Goal: Information Seeking & Learning: Learn about a topic

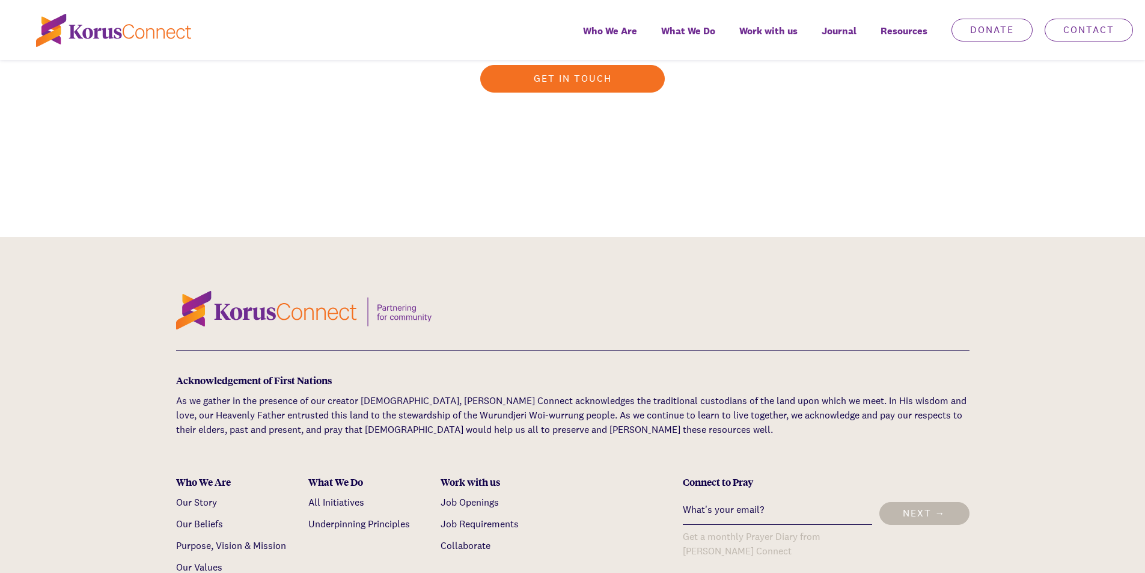
scroll to position [3667, 0]
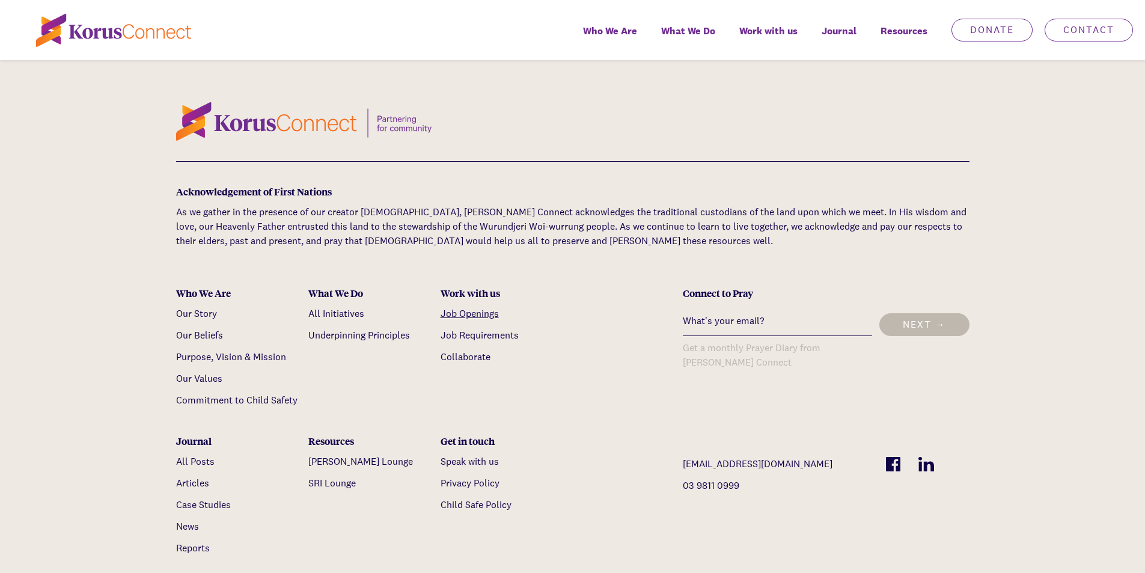
click at [452, 307] on link "Job Openings" at bounding box center [470, 313] width 58 height 13
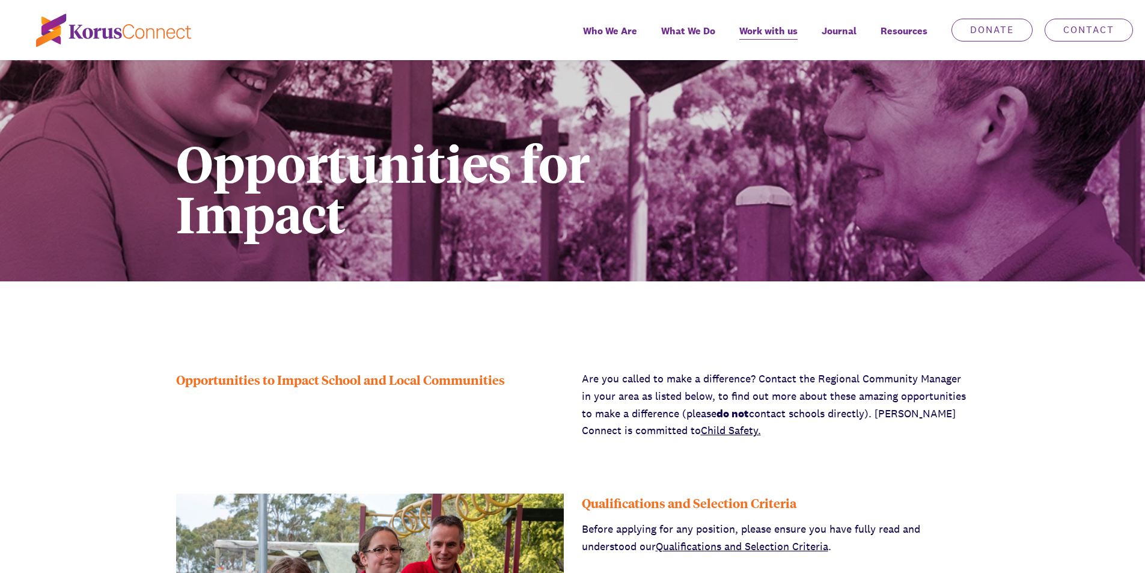
scroll to position [301, 0]
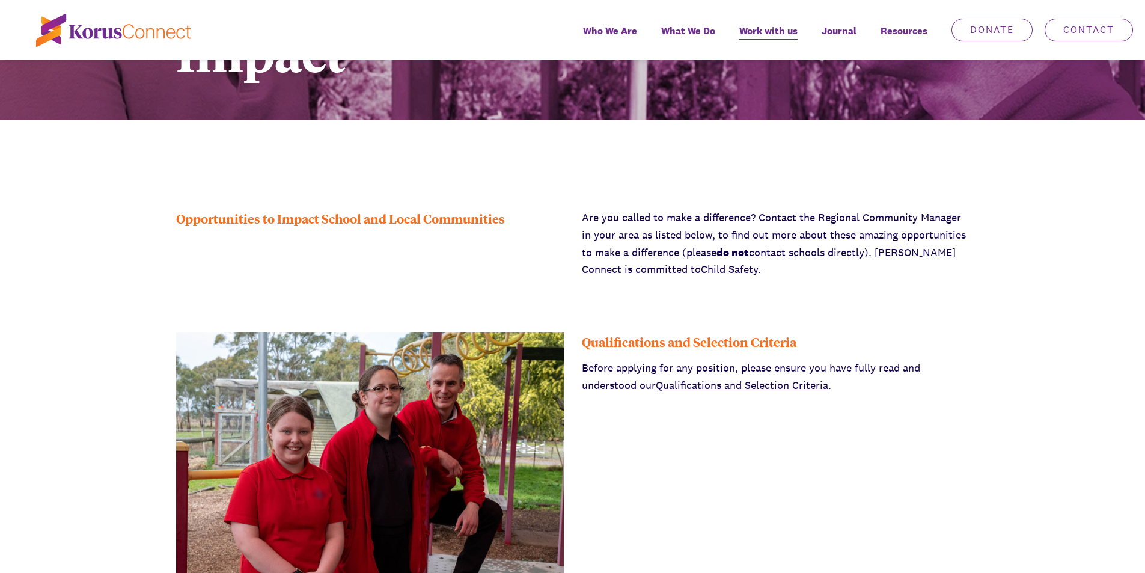
click at [948, 255] on p "Are you called to make a difference? Contact the Regional Community Manager in …" at bounding box center [776, 243] width 388 height 69
click at [860, 260] on p "Are you called to make a difference? Contact the Regional Community Manager in …" at bounding box center [776, 243] width 388 height 69
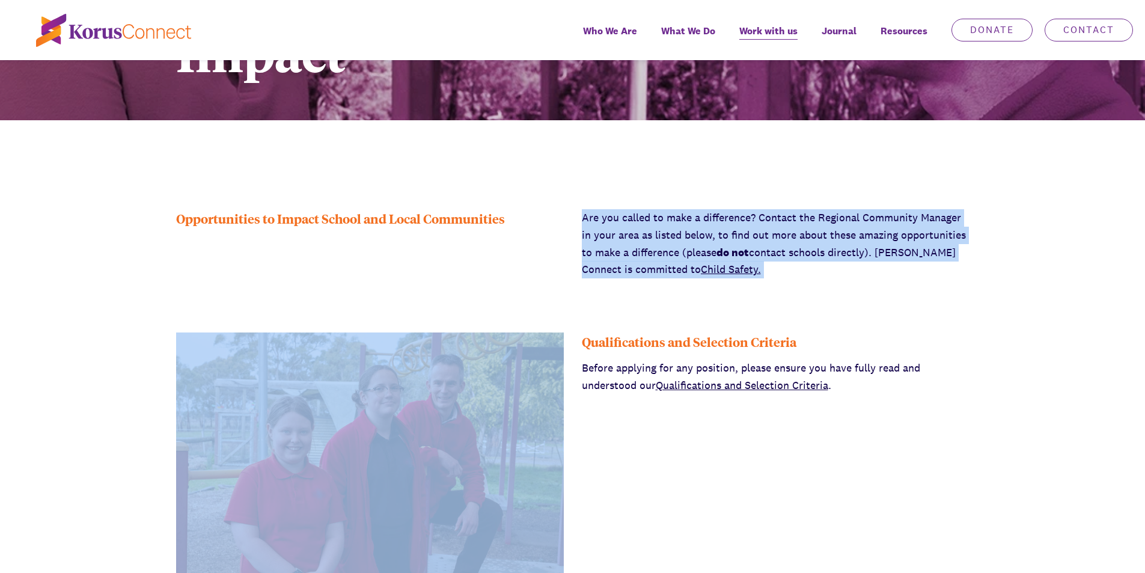
click at [860, 260] on p "Are you called to make a difference? Contact the Regional Community Manager in …" at bounding box center [776, 243] width 388 height 69
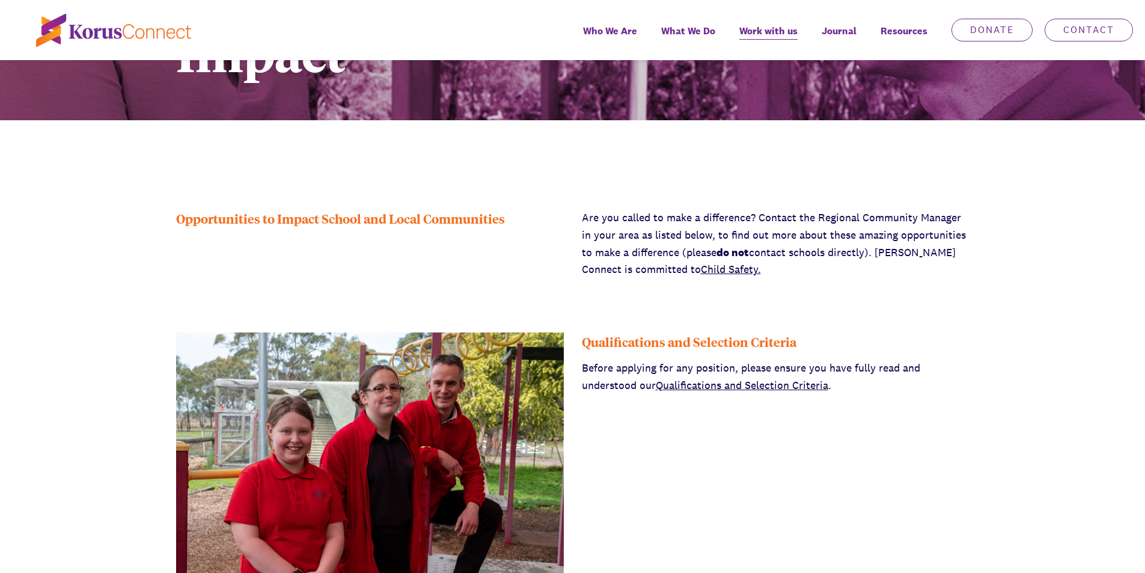
click at [916, 375] on p "Before applying for any position, please ensure you have fully read and underst…" at bounding box center [776, 376] width 388 height 35
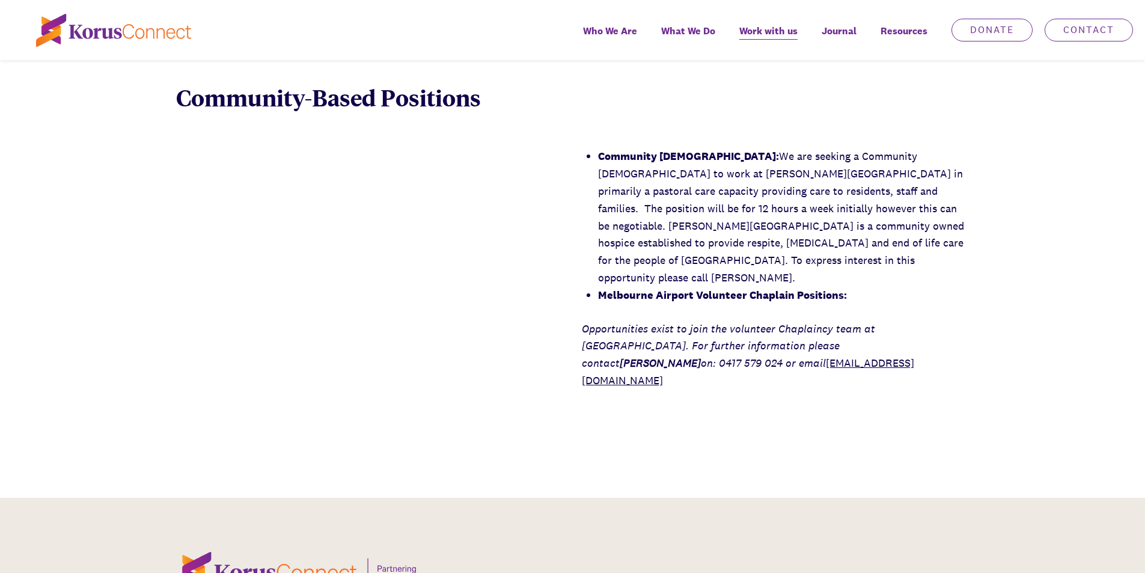
scroll to position [1863, 0]
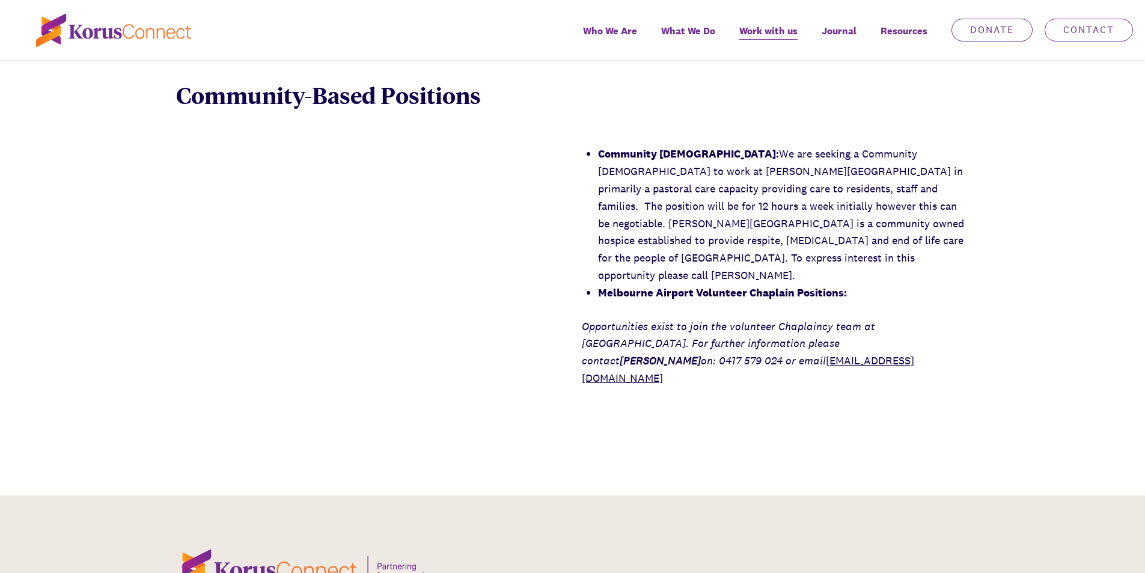
click at [326, 208] on div "Community Chaplain: We are seeking a Community Chaplain to work at [PERSON_NAME…" at bounding box center [572, 265] width 1145 height 241
